Goal: Task Accomplishment & Management: Use online tool/utility

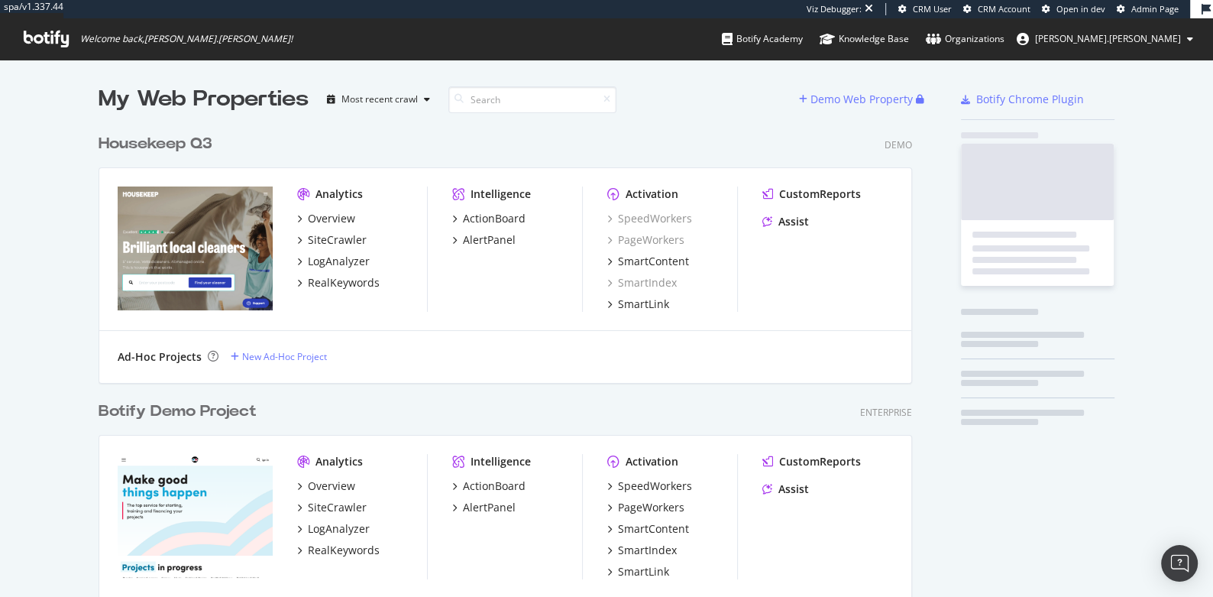
scroll to position [5218, 826]
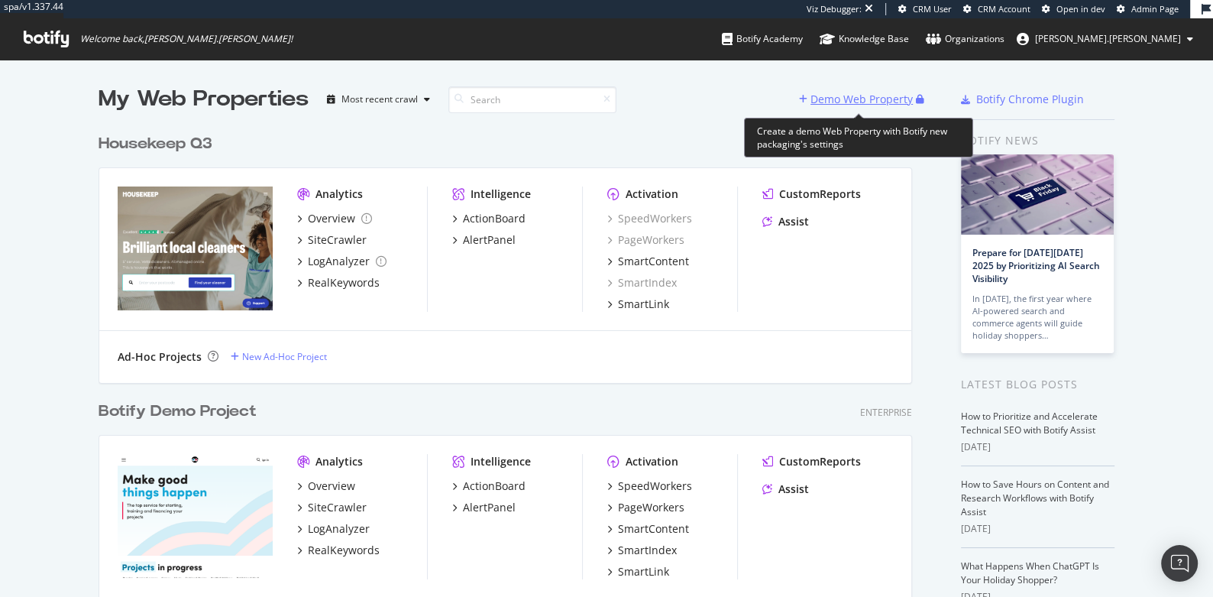
click at [885, 92] on div "Demo Web Property" at bounding box center [862, 99] width 102 height 15
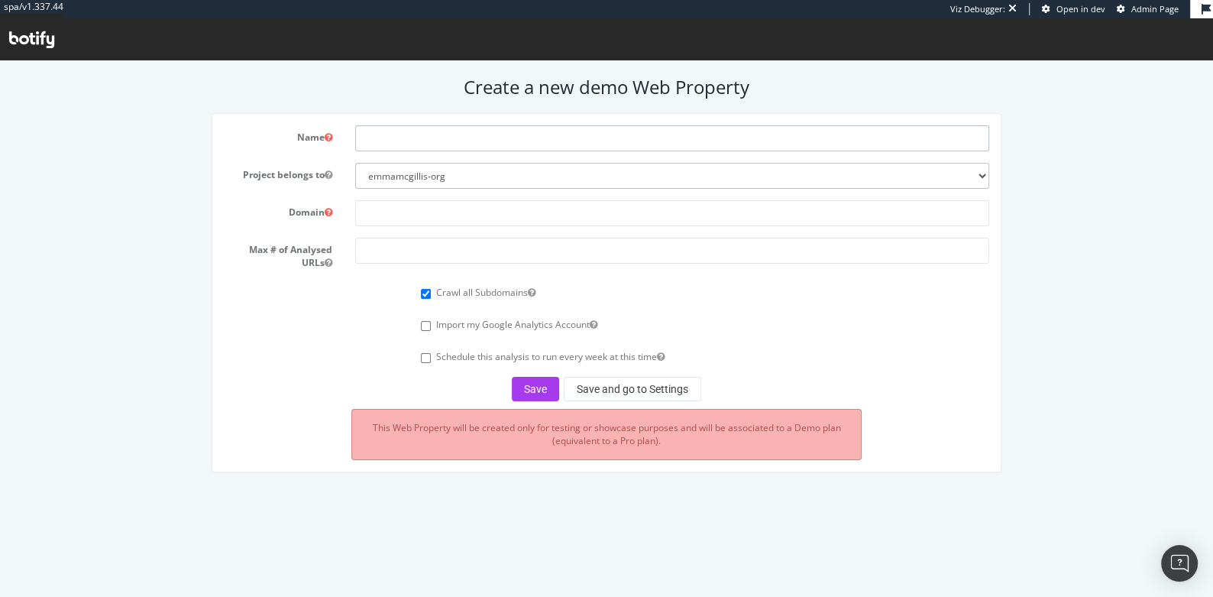
click at [391, 127] on input "text" at bounding box center [671, 138] width 633 height 26
type input "Net-a-[PERSON_NAME] Q3"
click at [394, 209] on input "text" at bounding box center [671, 213] width 633 height 26
paste input "[URL][DOMAIN_NAME][PERSON_NAME]"
type input "[URL][DOMAIN_NAME][PERSON_NAME]"
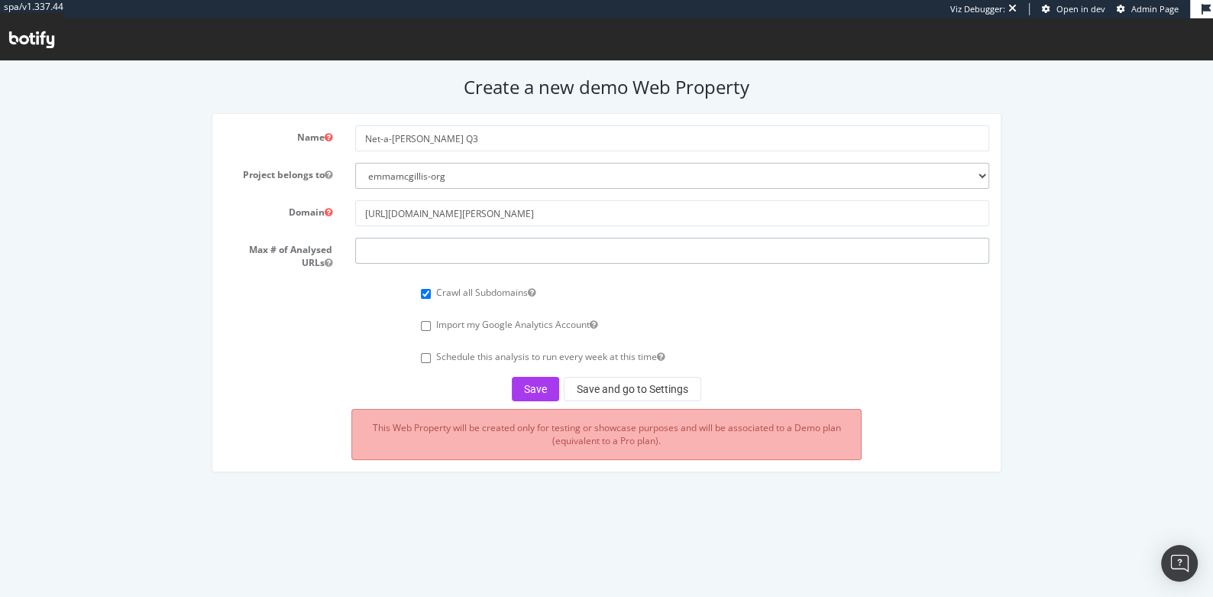
click at [406, 254] on input "number" at bounding box center [671, 251] width 633 height 26
type input "20000"
click at [616, 394] on button "Save and go to Settings" at bounding box center [633, 389] width 138 height 24
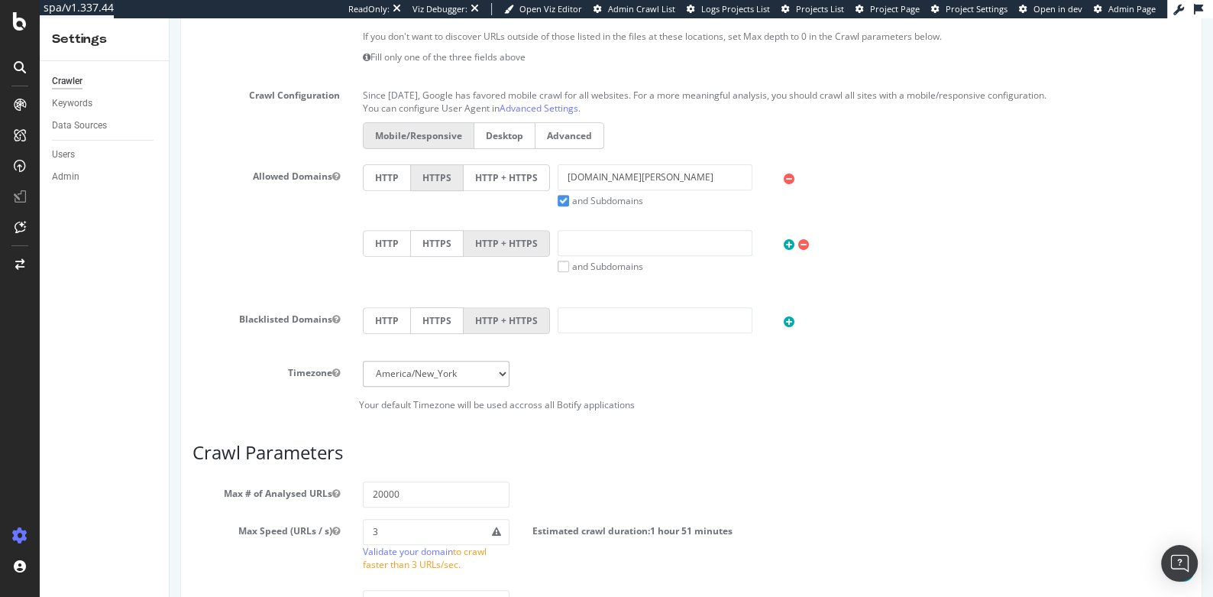
scroll to position [805, 0]
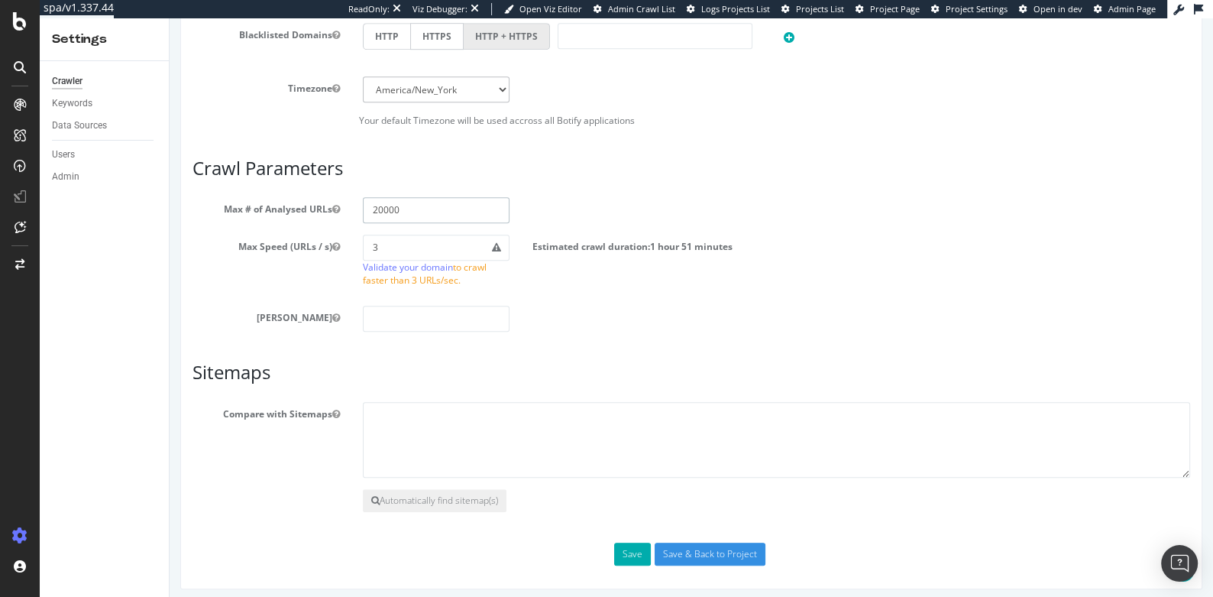
drag, startPoint x: 423, startPoint y: 201, endPoint x: 333, endPoint y: 201, distance: 90.2
click at [333, 201] on div "Max # of Analysed URLs 20000" at bounding box center [691, 210] width 1021 height 26
drag, startPoint x: 404, startPoint y: 202, endPoint x: 340, endPoint y: 202, distance: 64.2
click at [340, 202] on div "Max # of Analysed URLs 15000" at bounding box center [691, 210] width 1021 height 26
type input "10000"
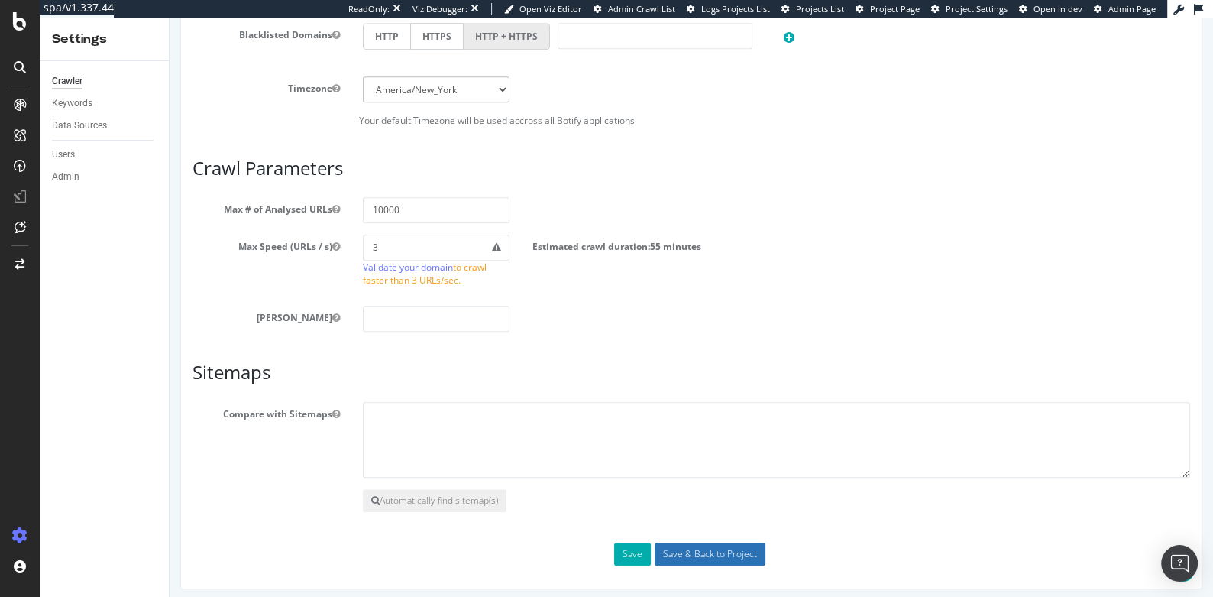
click at [699, 546] on input "Save & Back to Project" at bounding box center [710, 554] width 111 height 23
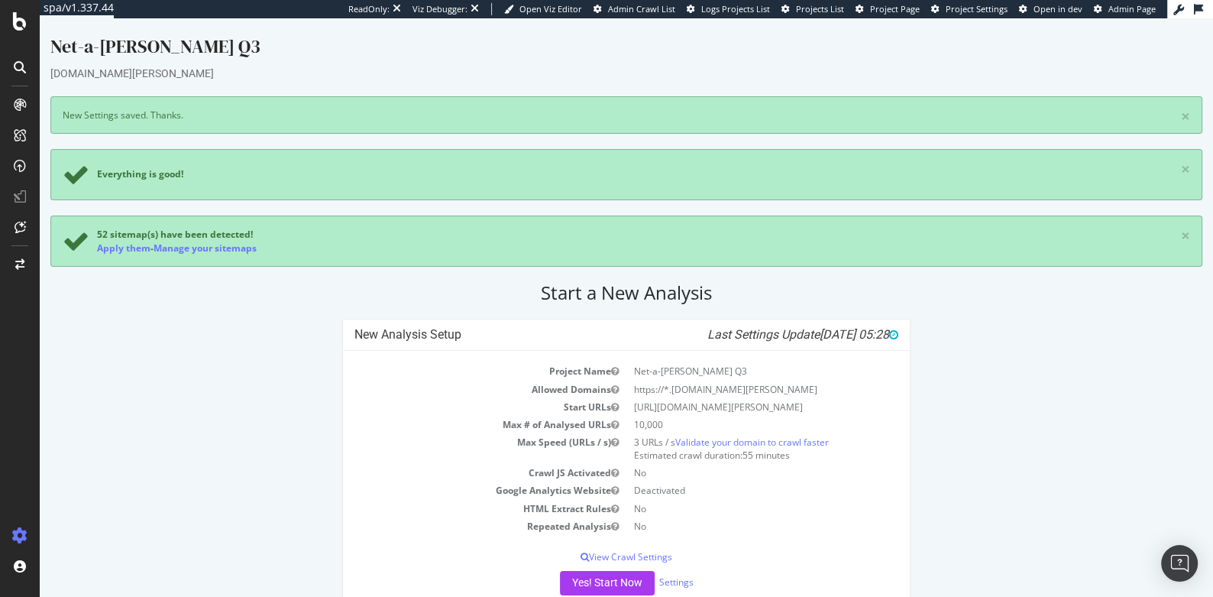
scroll to position [34, 0]
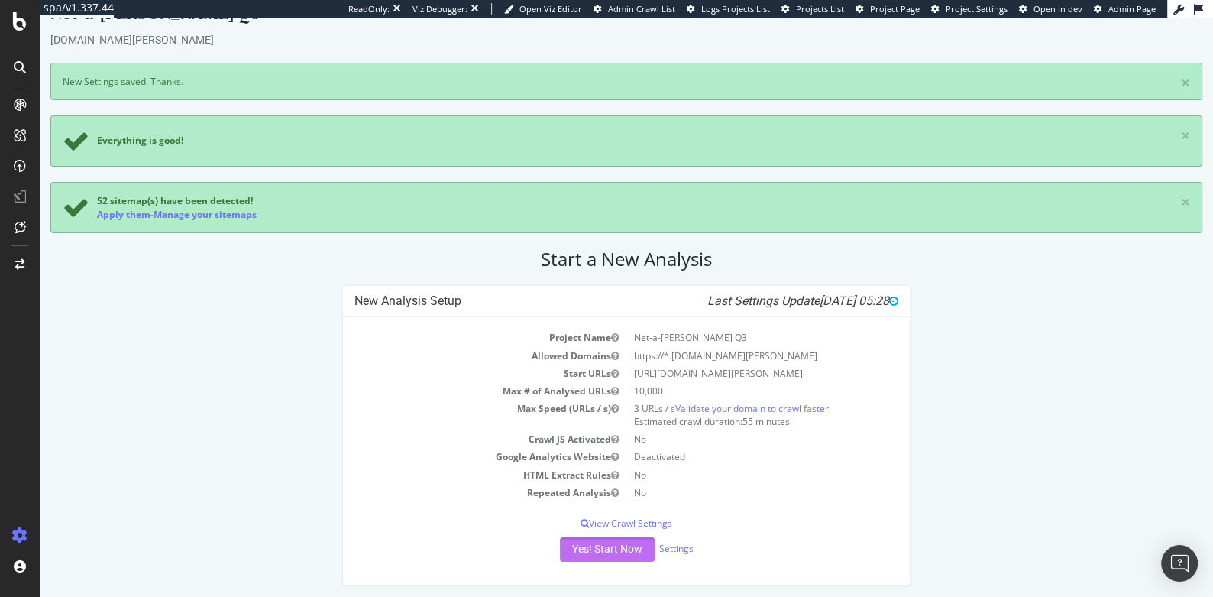
click at [596, 543] on button "Yes! Start Now" at bounding box center [607, 549] width 95 height 24
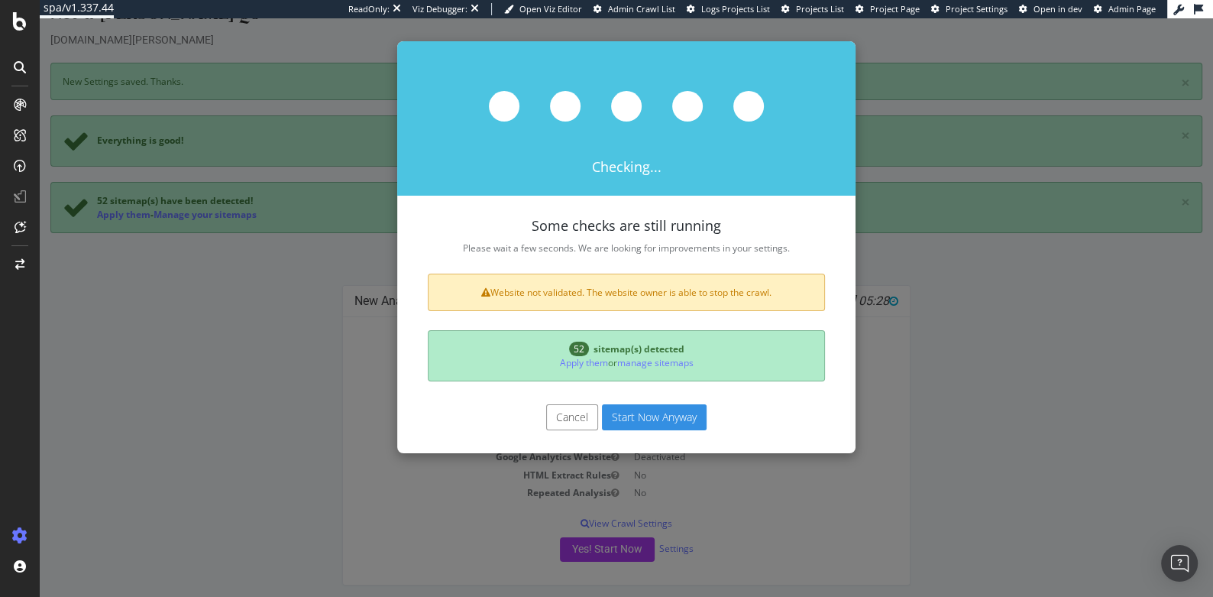
click at [580, 404] on button "Cancel" at bounding box center [572, 417] width 52 height 26
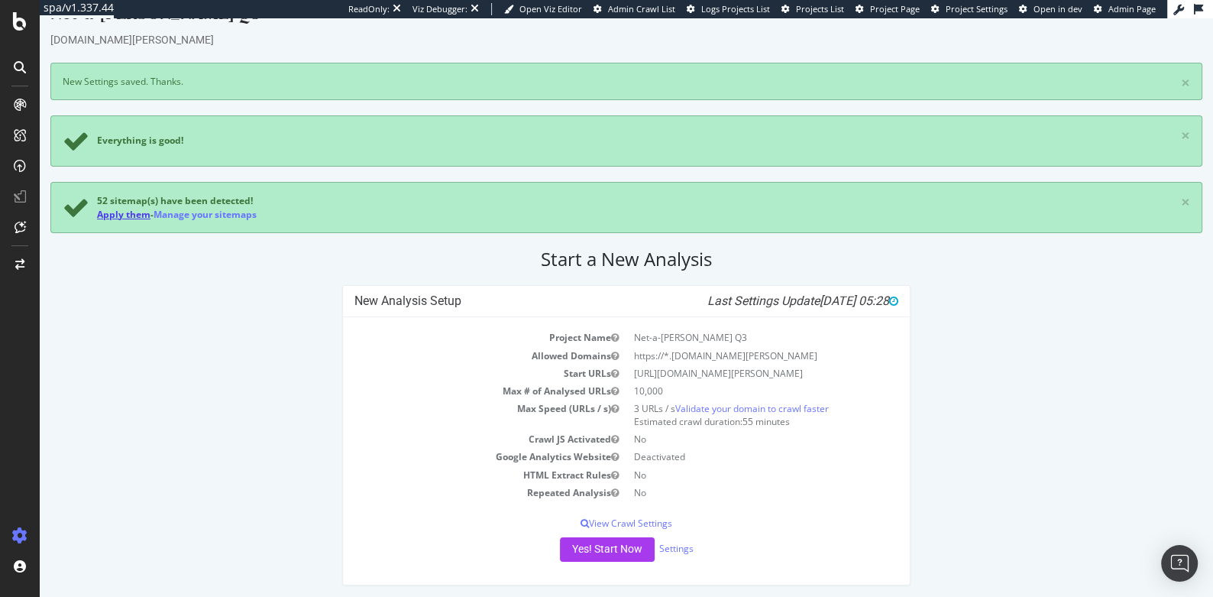
click at [127, 213] on link "Apply them" at bounding box center [123, 214] width 53 height 13
click at [617, 547] on button "Yes! Start Now" at bounding box center [607, 549] width 95 height 24
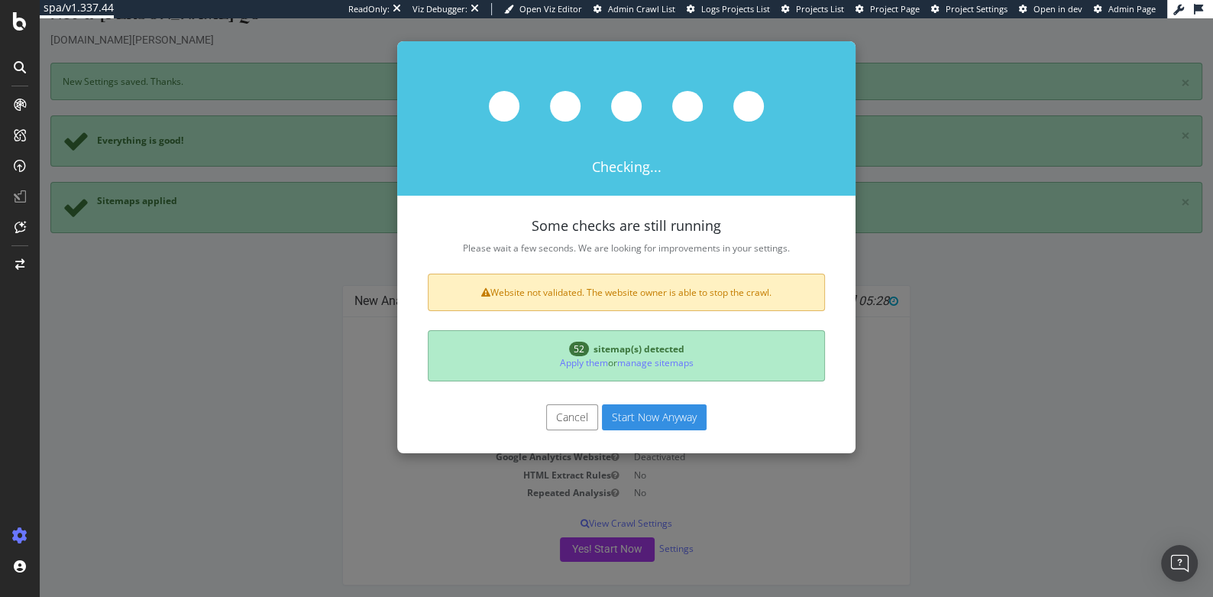
click at [667, 411] on button "Start Now Anyway" at bounding box center [654, 417] width 105 height 26
